Goal: Manage account settings

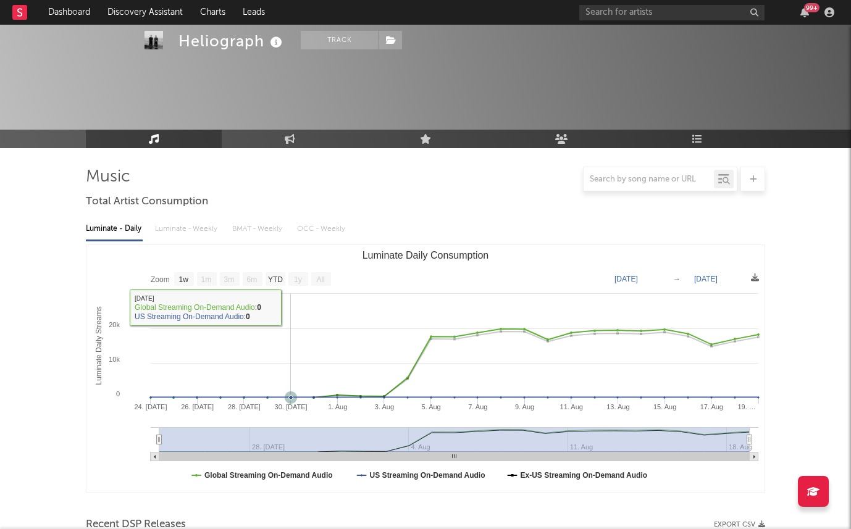
select select "1w"
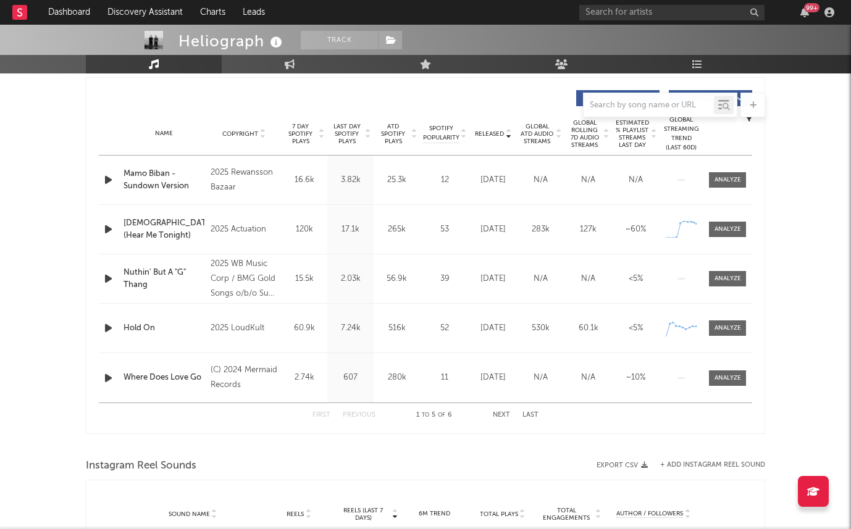
scroll to position [465, 0]
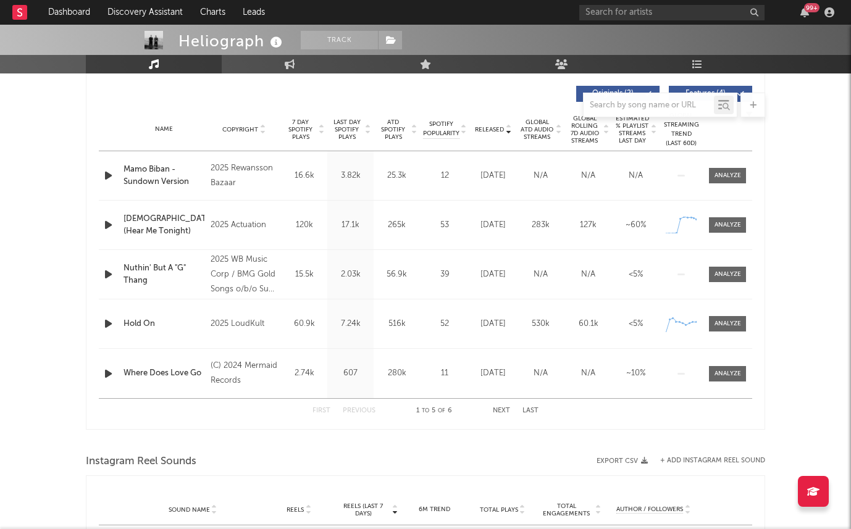
click at [299, 145] on div "Name Copyright Label Album Names Composer Names 7 Day Spotify Plays Last Day Sp…" at bounding box center [425, 129] width 653 height 43
click at [298, 144] on div "Name Copyright Label Album Names Composer Names 7 Day Spotify Plays Last Day Sp…" at bounding box center [425, 129] width 653 height 43
click at [395, 126] on span "ATD Spotify Plays" at bounding box center [393, 130] width 33 height 22
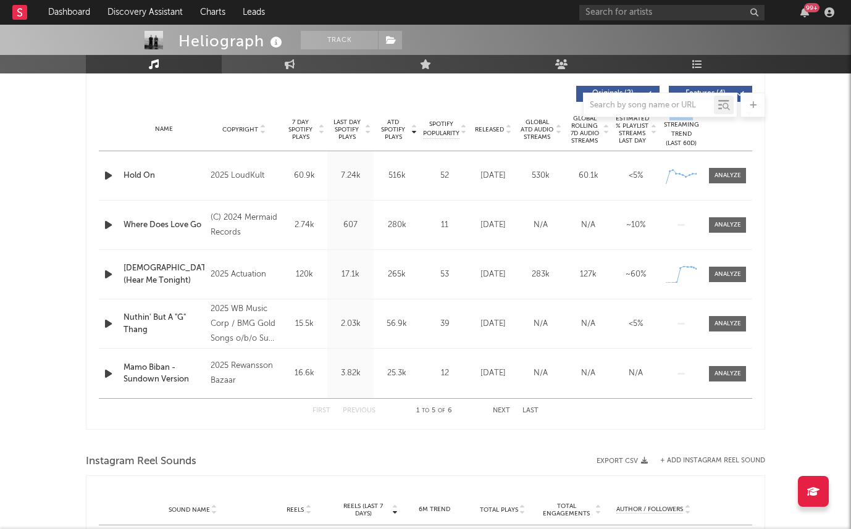
click at [345, 127] on span "Last Day Spotify Plays" at bounding box center [346, 130] width 33 height 22
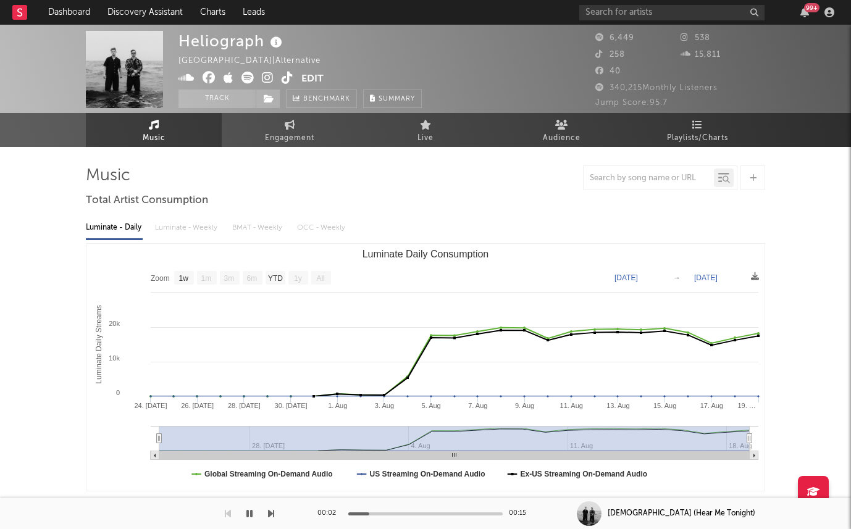
scroll to position [0, 0]
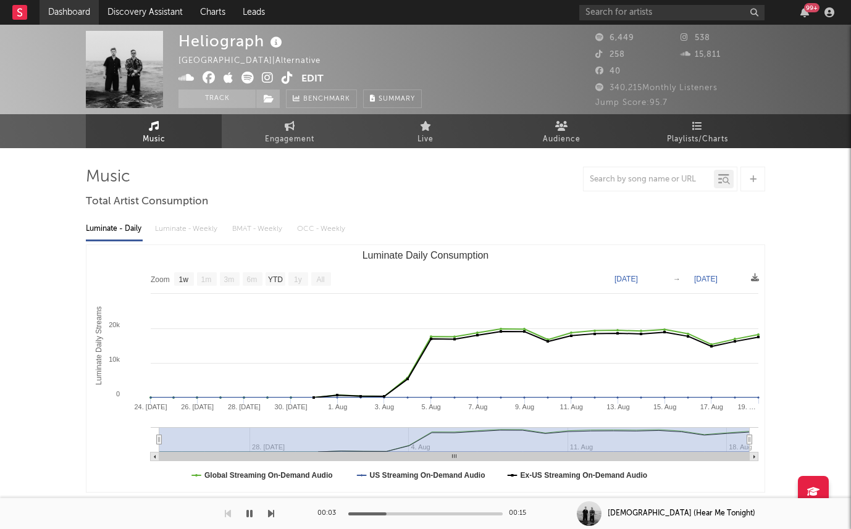
click at [60, 9] on link "Dashboard" at bounding box center [69, 12] width 59 height 25
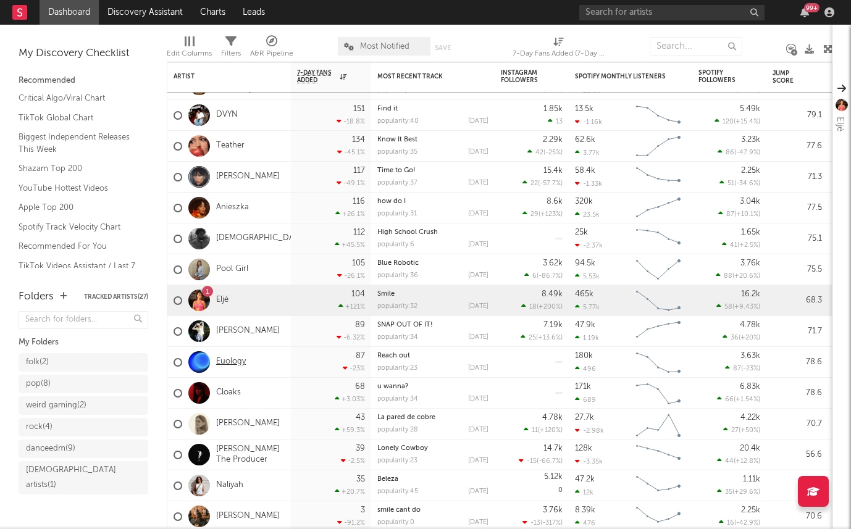
click at [230, 365] on link "Euology" at bounding box center [231, 362] width 30 height 10
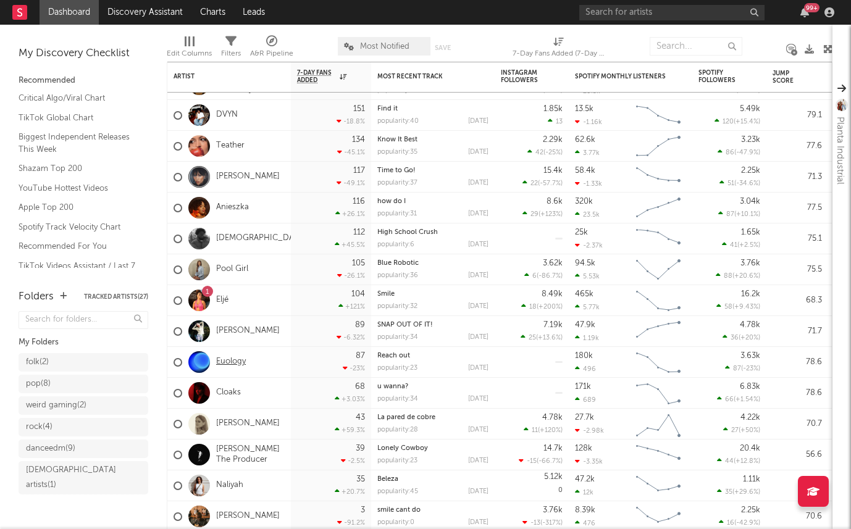
click at [227, 364] on link "Euology" at bounding box center [231, 362] width 30 height 10
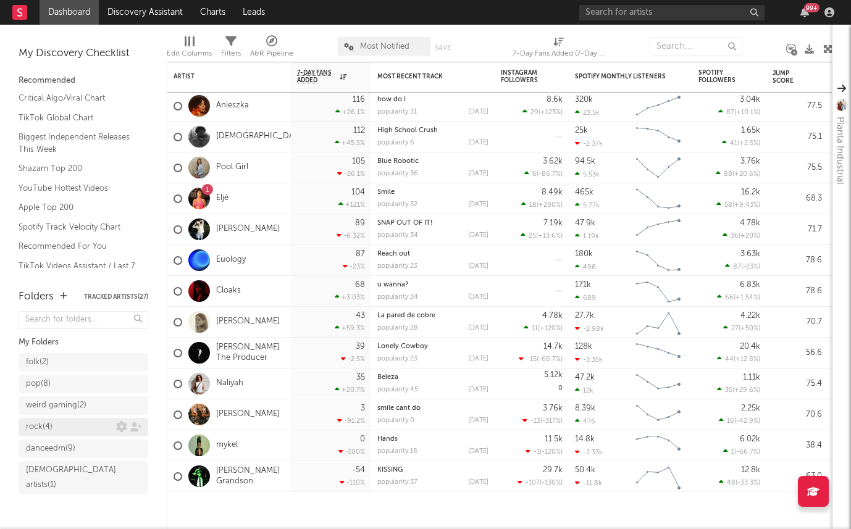
click at [85, 425] on div "rock ( 4 )" at bounding box center [71, 427] width 90 height 15
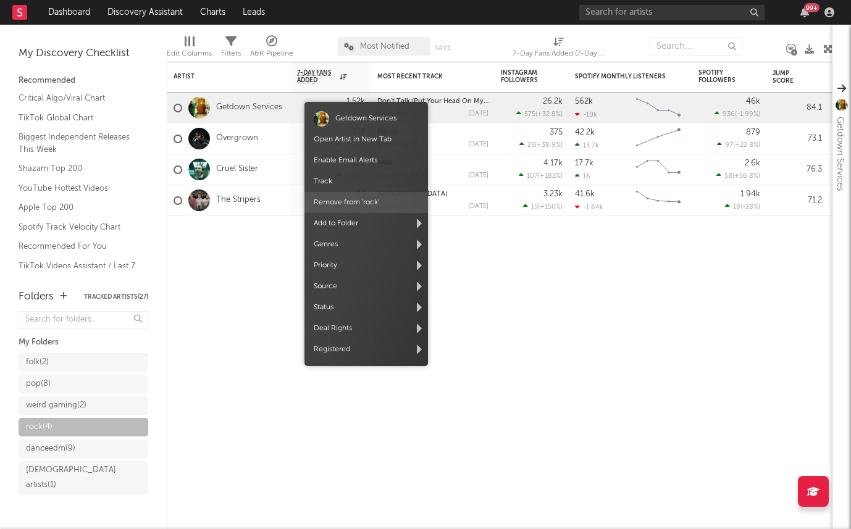
click at [372, 205] on span "Remove from ' rock '" at bounding box center [365, 202] width 123 height 21
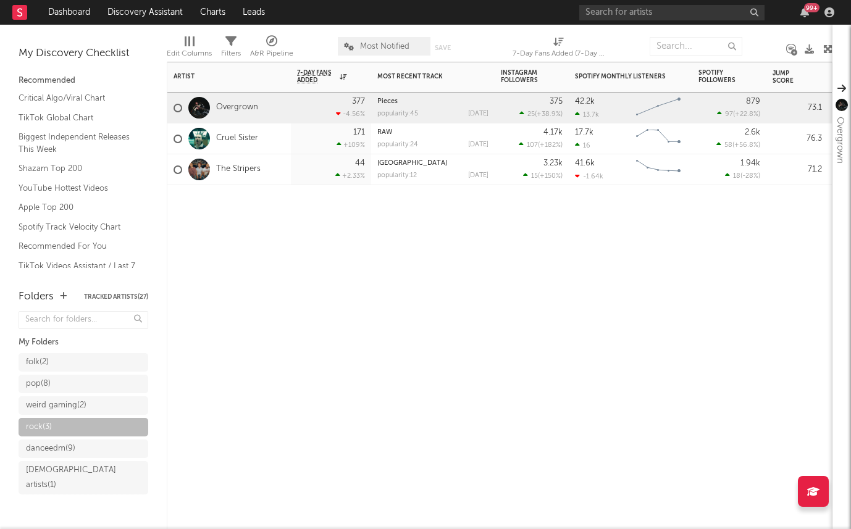
click at [280, 170] on div "The Stripers" at bounding box center [228, 169] width 123 height 31
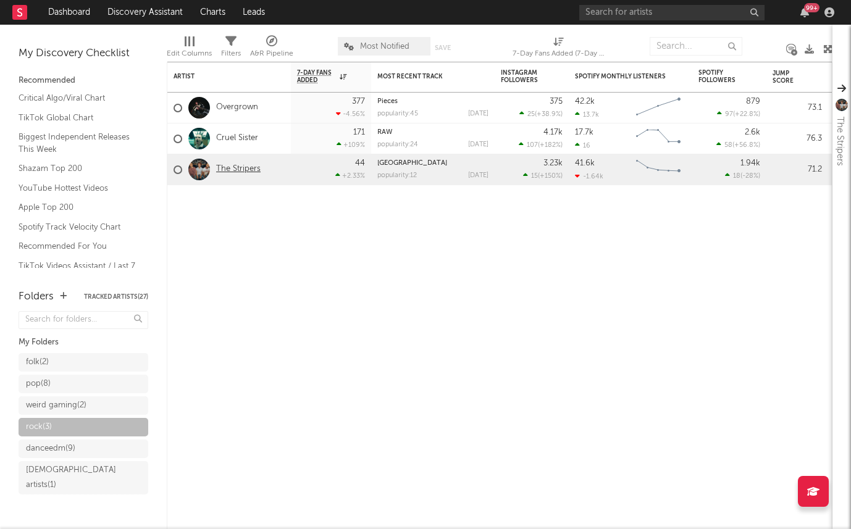
click at [246, 170] on link "The Stripers" at bounding box center [238, 169] width 44 height 10
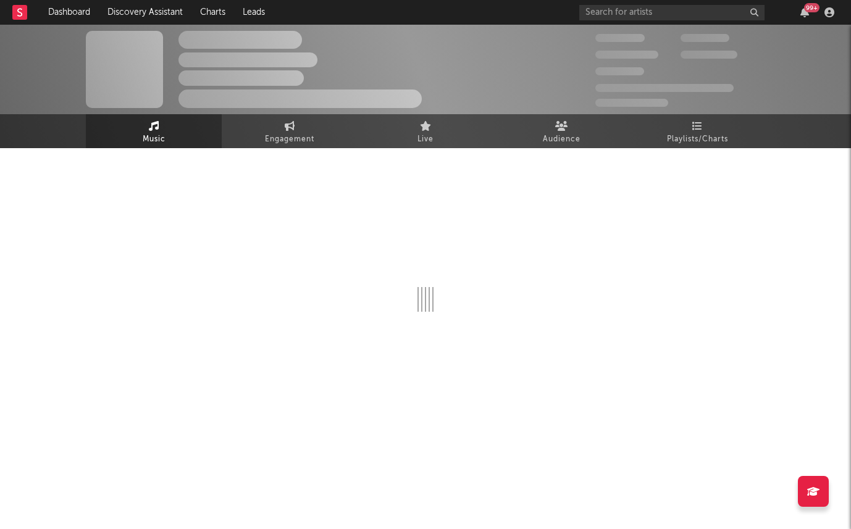
select select "1w"
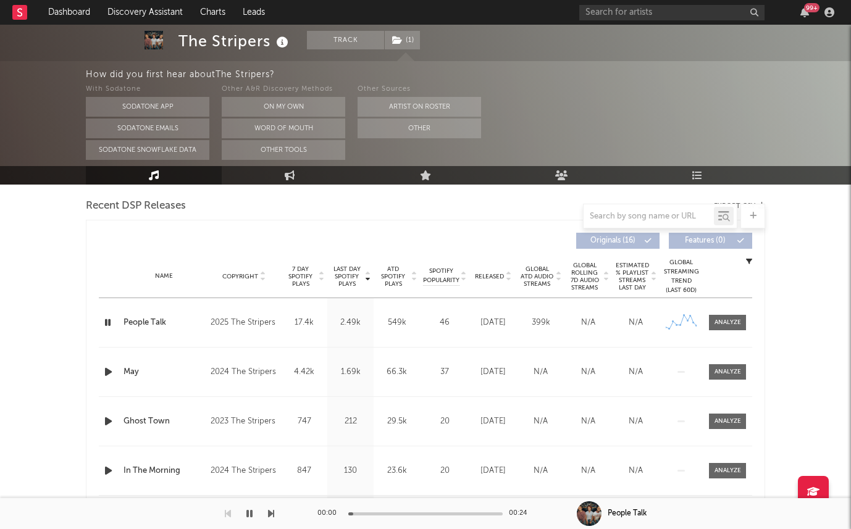
scroll to position [484, 0]
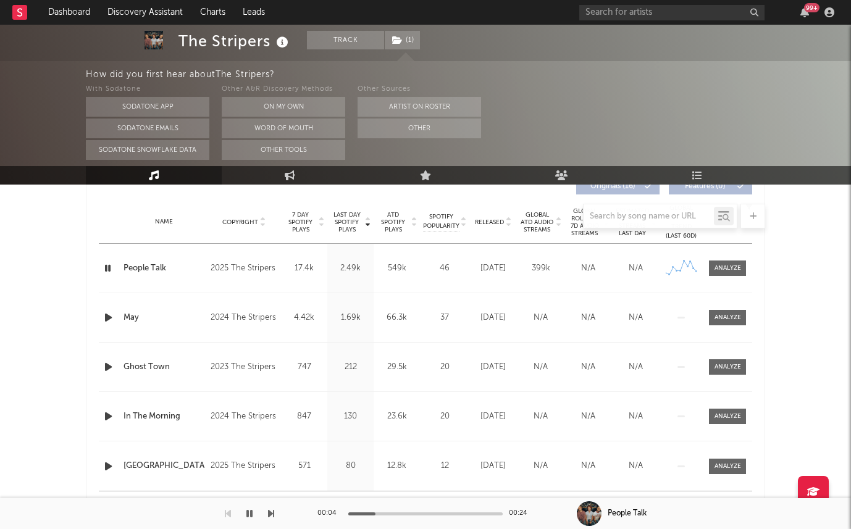
click at [494, 219] on div at bounding box center [425, 216] width 679 height 25
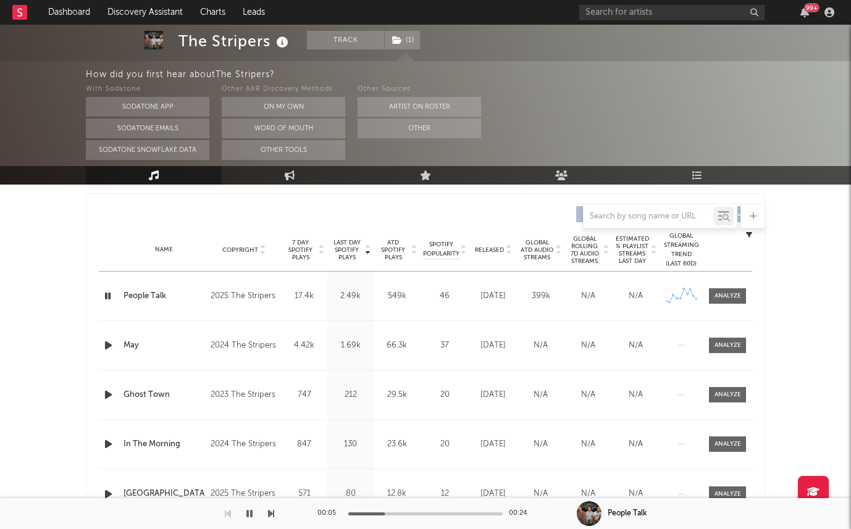
click at [481, 252] on span "Released" at bounding box center [489, 249] width 29 height 7
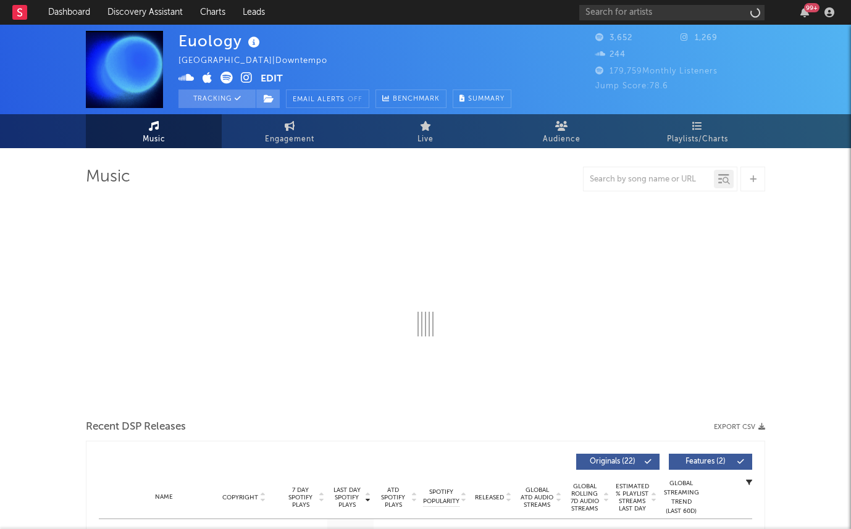
select select "6m"
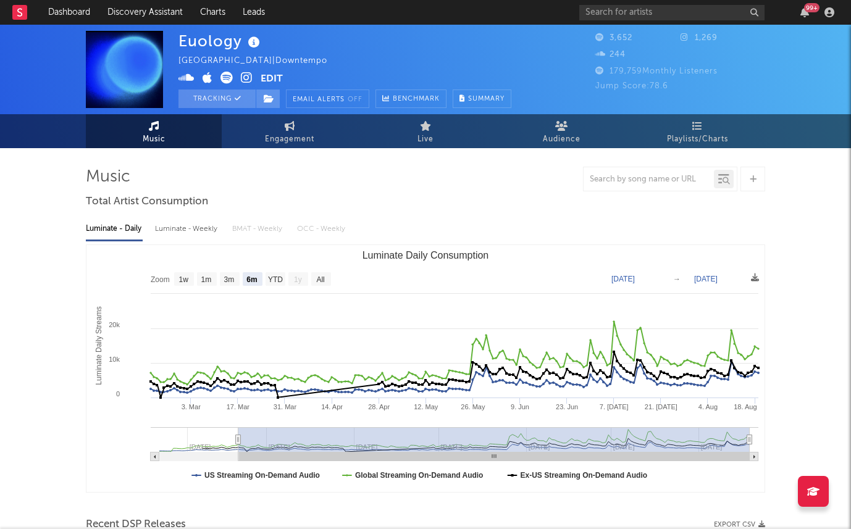
click at [188, 228] on div "Luminate - Weekly" at bounding box center [187, 228] width 65 height 21
select select "6m"
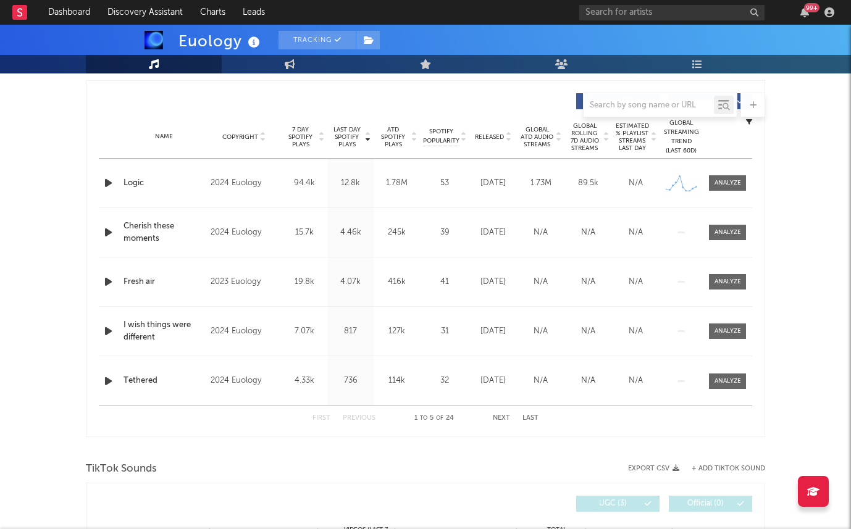
scroll to position [486, 0]
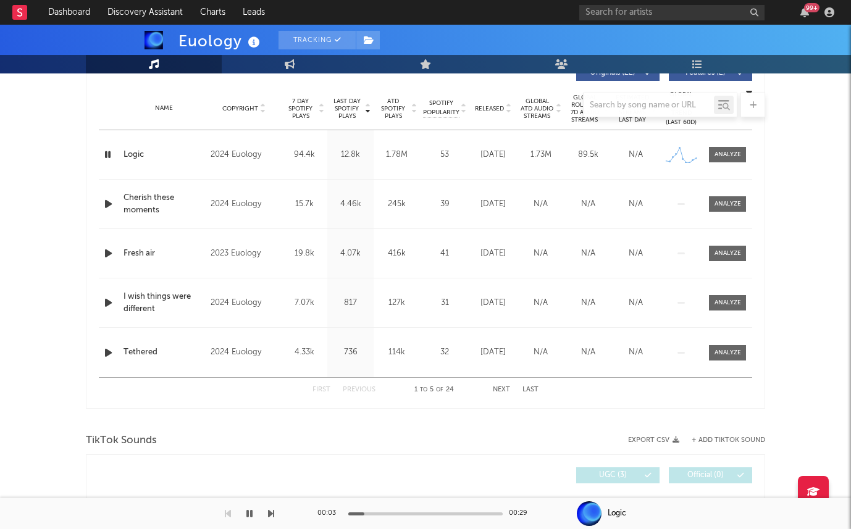
click at [476, 107] on div at bounding box center [425, 105] width 679 height 25
click at [483, 107] on div at bounding box center [425, 105] width 679 height 25
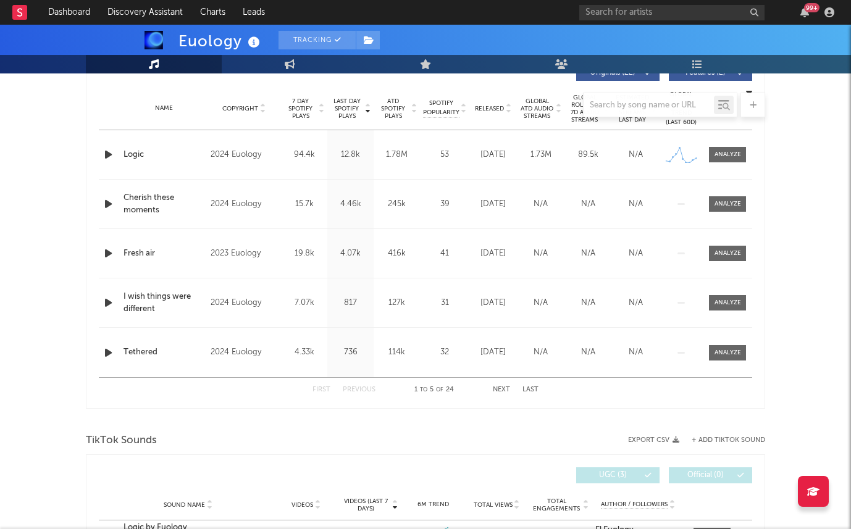
click at [484, 107] on div at bounding box center [425, 105] width 679 height 25
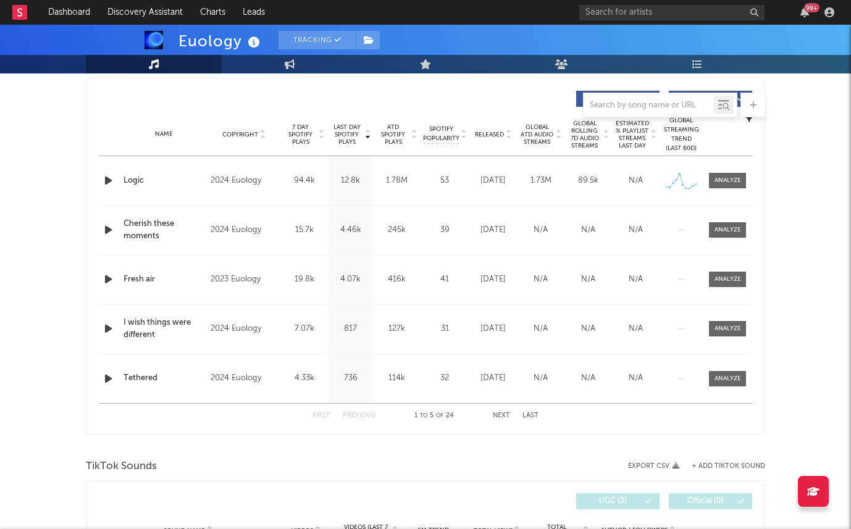
click at [481, 135] on span "Released" at bounding box center [489, 134] width 29 height 7
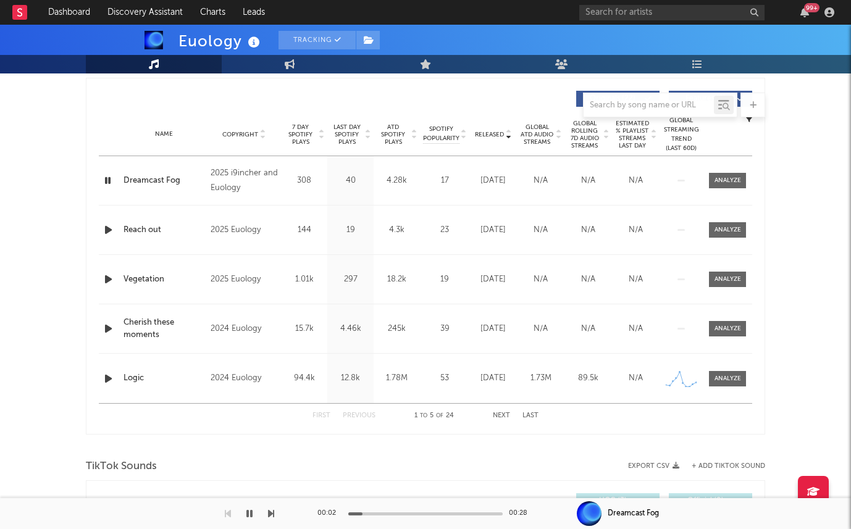
click at [107, 228] on icon "button" at bounding box center [108, 229] width 13 height 15
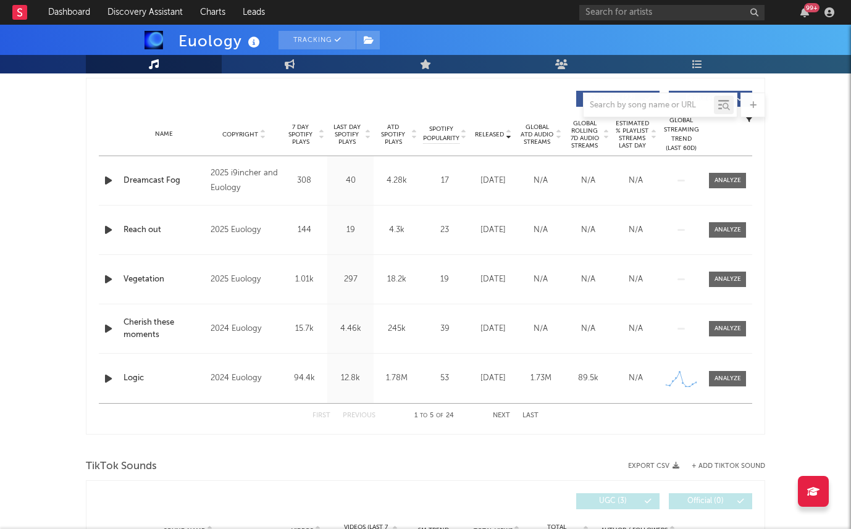
click at [107, 378] on icon "button" at bounding box center [108, 378] width 13 height 15
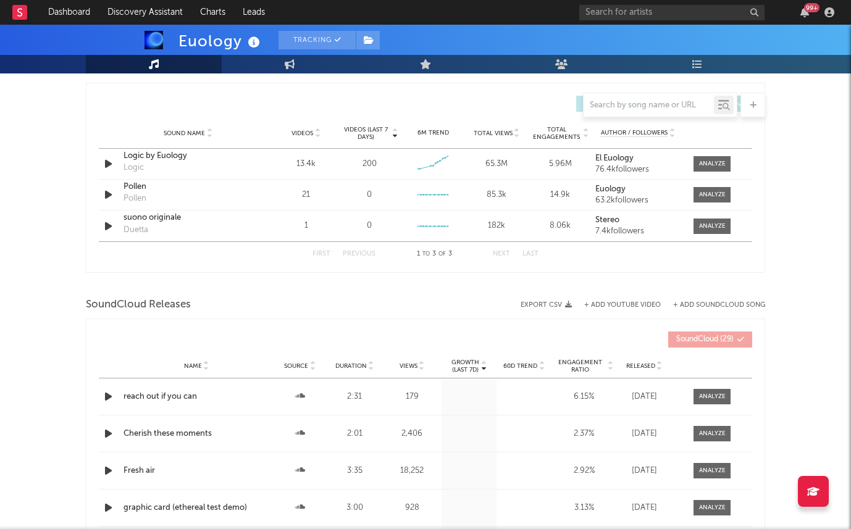
scroll to position [856, 0]
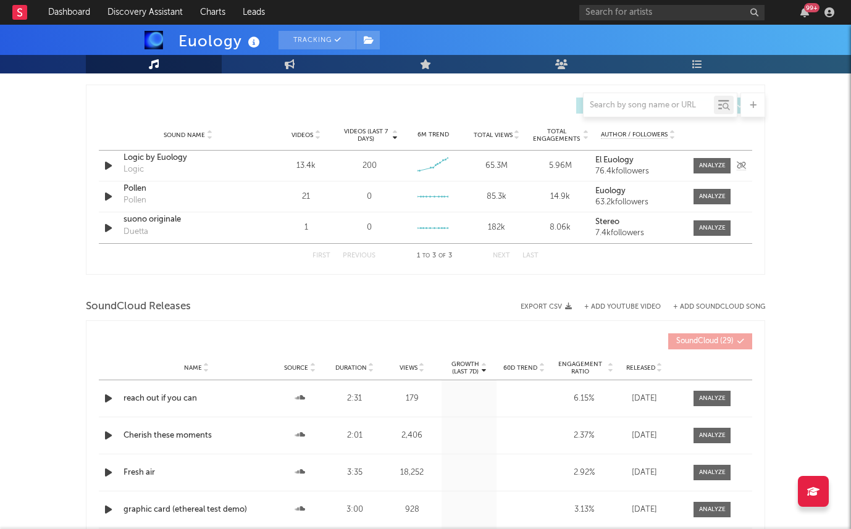
click at [108, 163] on icon "button" at bounding box center [108, 165] width 13 height 15
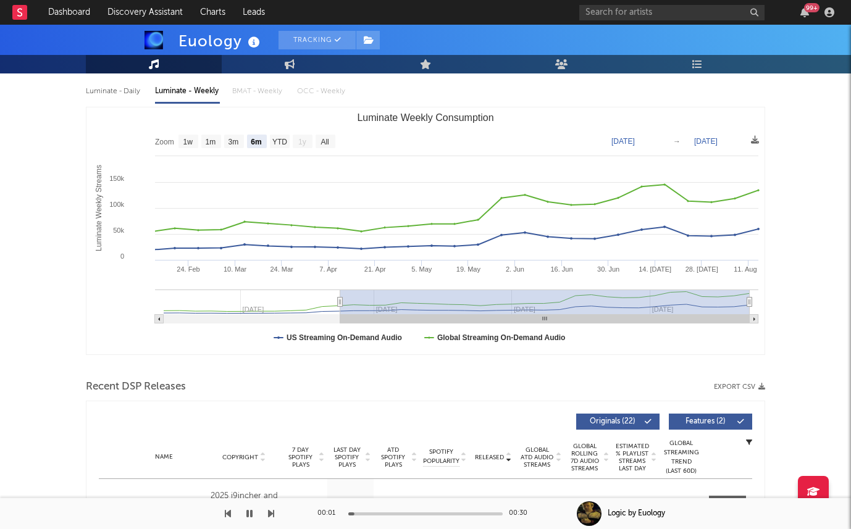
scroll to position [0, 0]
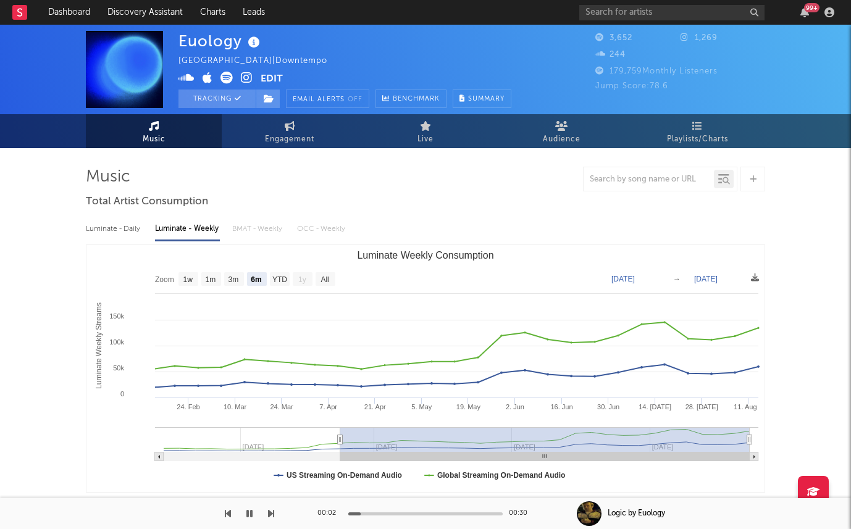
click at [246, 74] on icon at bounding box center [247, 78] width 12 height 12
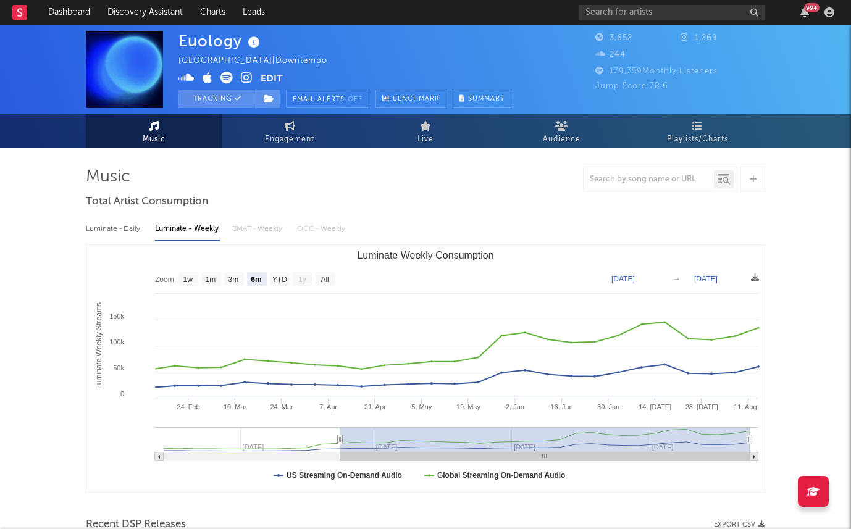
click at [268, 75] on button "Edit" at bounding box center [271, 79] width 22 height 15
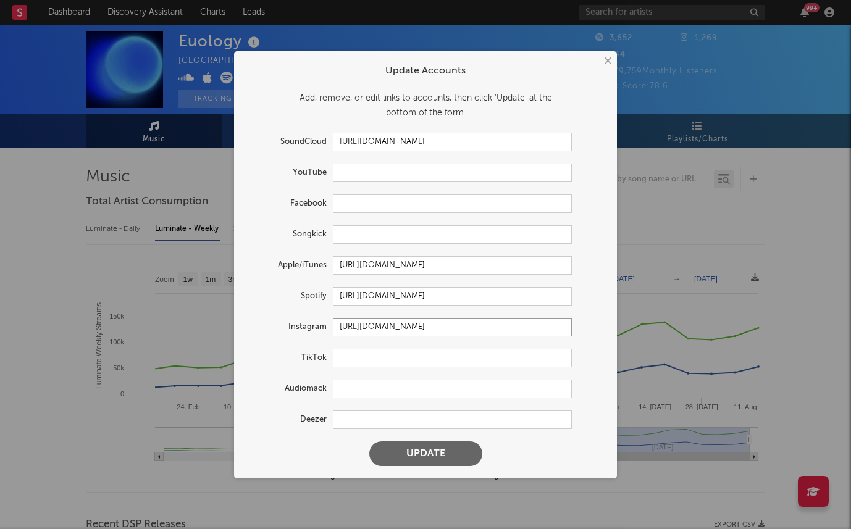
click at [436, 330] on input "https://www.instagram.com/euology19/" at bounding box center [452, 327] width 239 height 19
type input "https://www.instagram./euology19/"
click at [436, 330] on input "https://www.instagram./euology19/" at bounding box center [452, 327] width 239 height 19
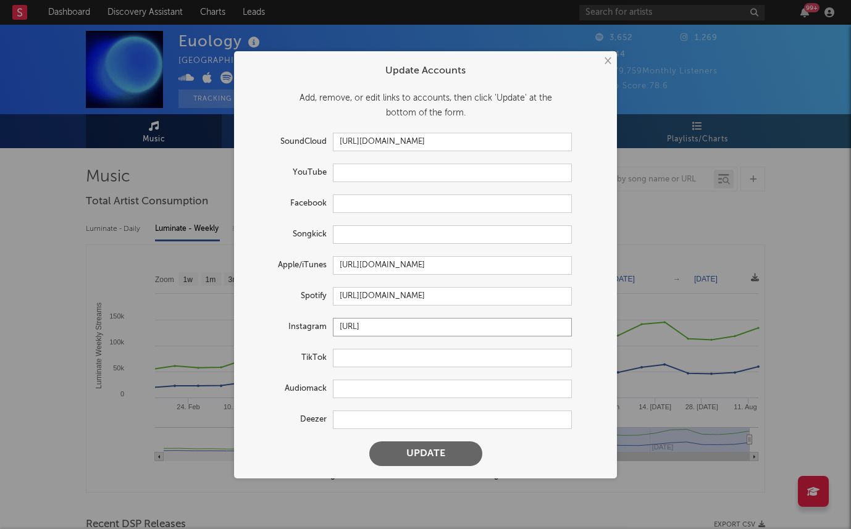
click at [436, 330] on input "https://www.instagram./euology19/" at bounding box center [452, 327] width 239 height 19
click at [407, 439] on form "Update Accounts Add, remove, or edit links to accounts, then click 'Update' at …" at bounding box center [425, 264] width 370 height 415
click at [407, 448] on button "Update" at bounding box center [425, 453] width 113 height 25
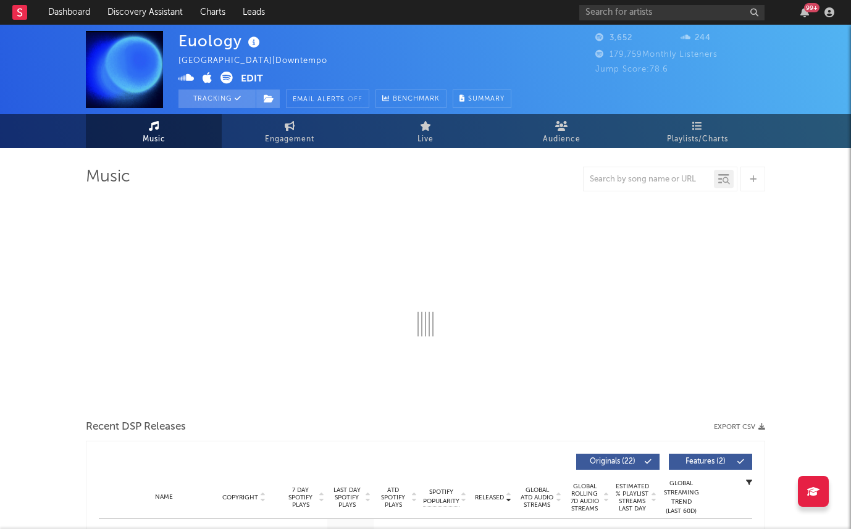
select select "6m"
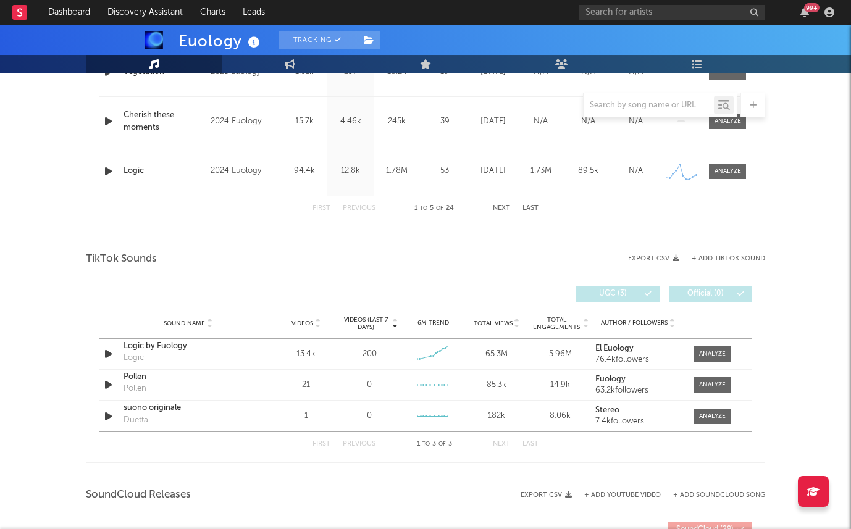
scroll to position [669, 0]
click at [612, 375] on strong "Euology" at bounding box center [610, 378] width 30 height 8
click at [139, 373] on div "Pollen" at bounding box center [187, 376] width 129 height 12
click at [135, 346] on div "Logic by Euology" at bounding box center [187, 345] width 129 height 12
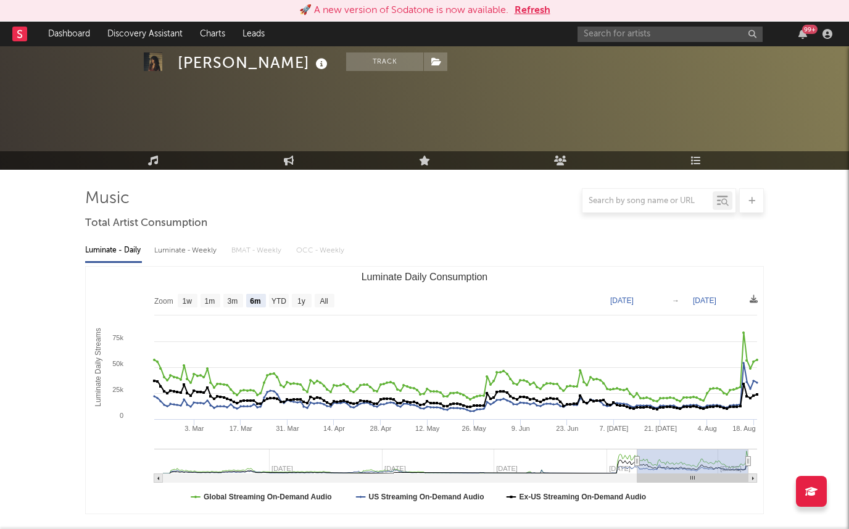
select select "6m"
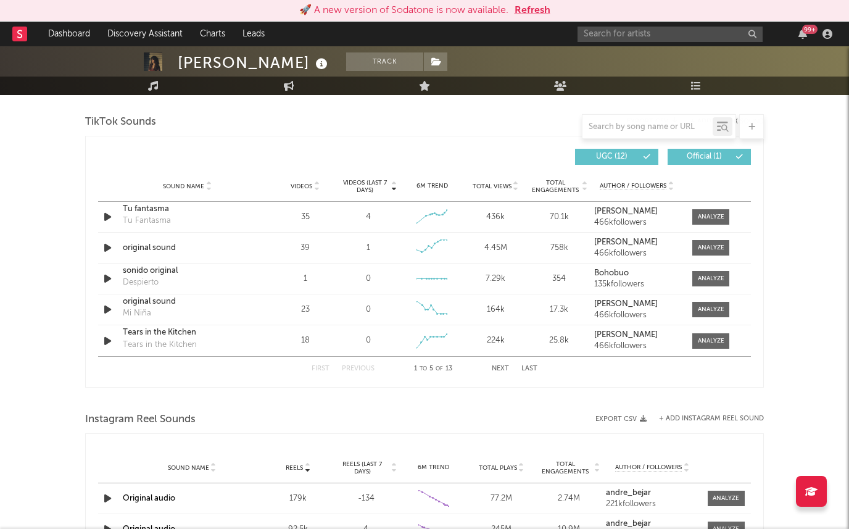
scroll to position [989, 0]
